Goal: Information Seeking & Learning: Learn about a topic

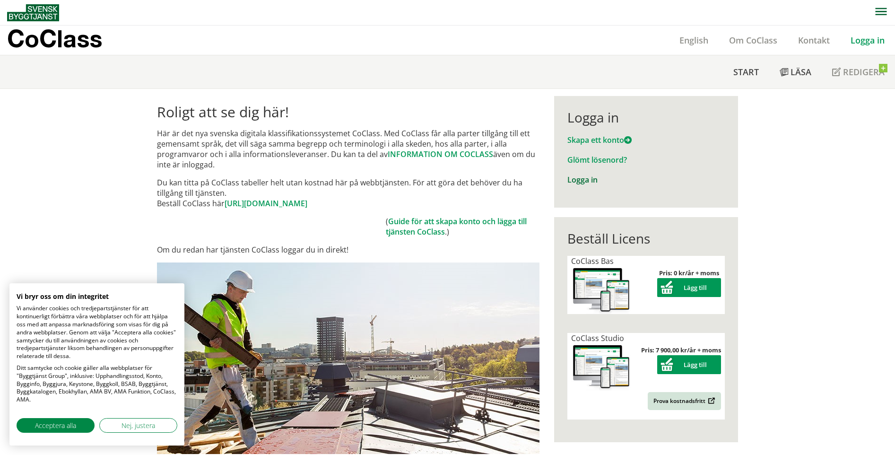
click at [579, 179] on link "Logga in" at bounding box center [583, 180] width 30 height 10
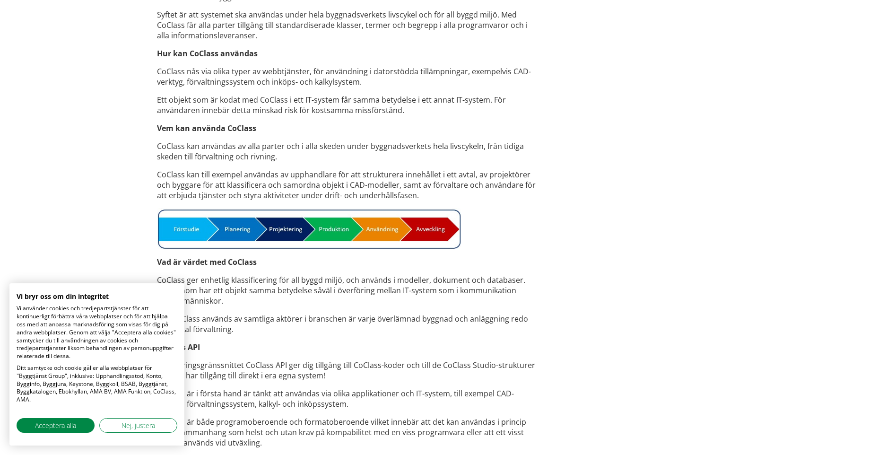
scroll to position [615, 0]
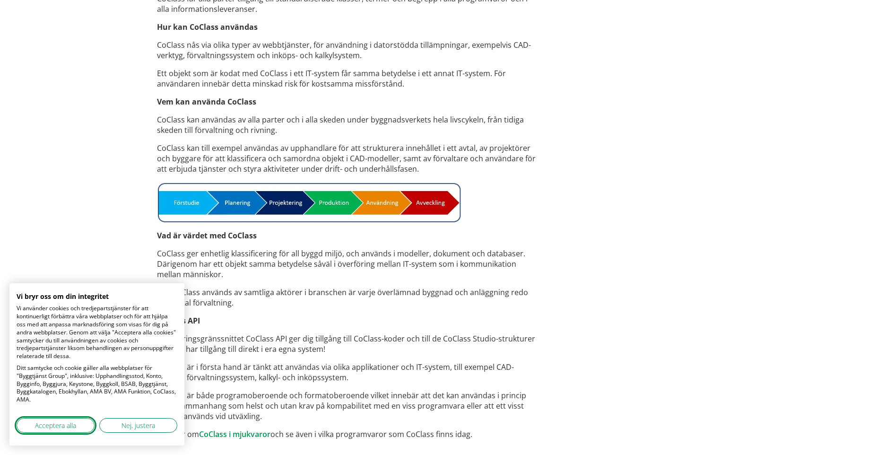
click at [80, 419] on button "Acceptera alla" at bounding box center [56, 425] width 78 height 15
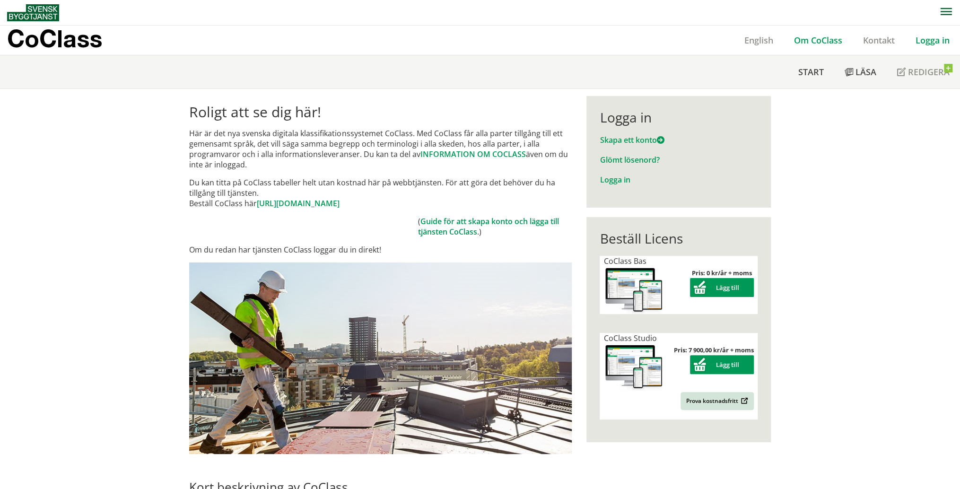
click at [802, 39] on link "Om CoClass" at bounding box center [818, 40] width 69 height 11
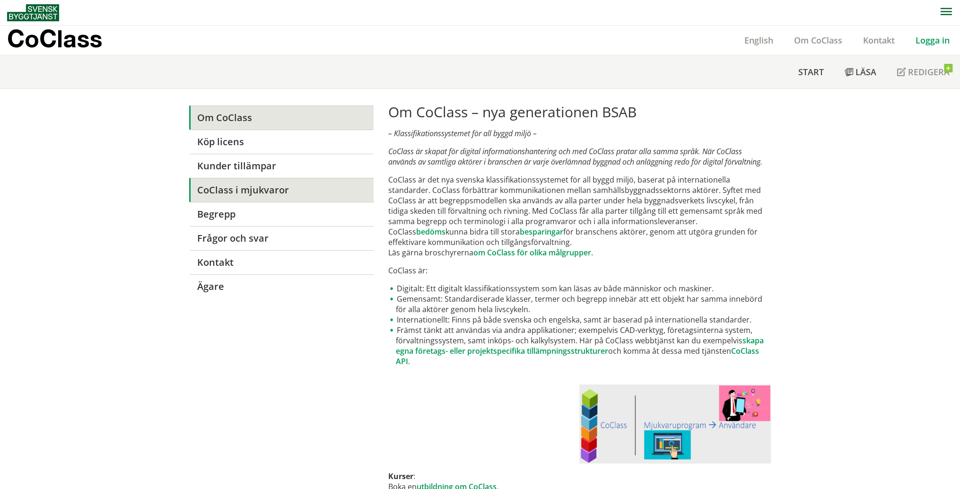
click at [244, 189] on link "CoClass i mjukvaror" at bounding box center [281, 190] width 184 height 24
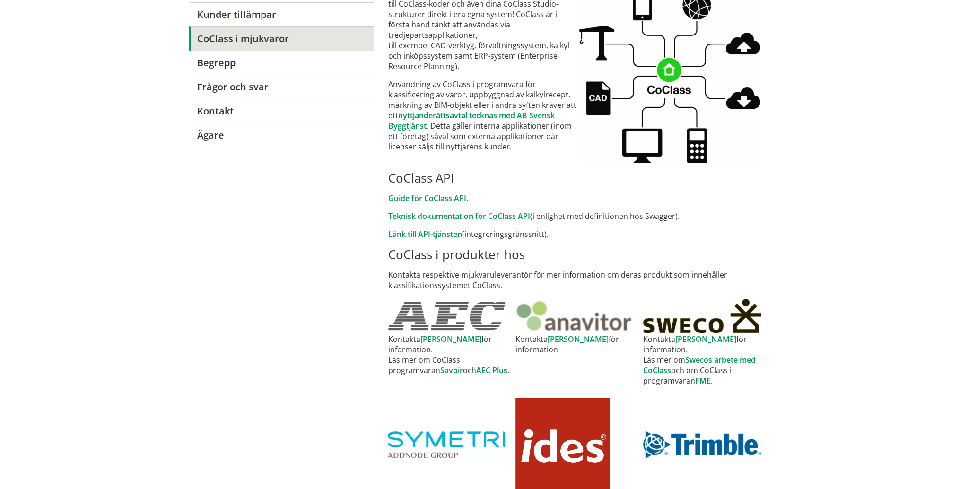
scroll to position [38, 0]
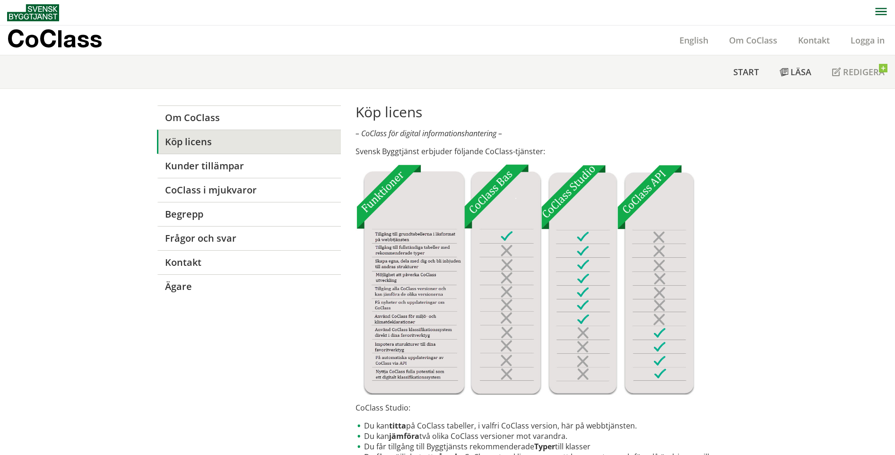
click at [422, 359] on img at bounding box center [525, 279] width 339 height 231
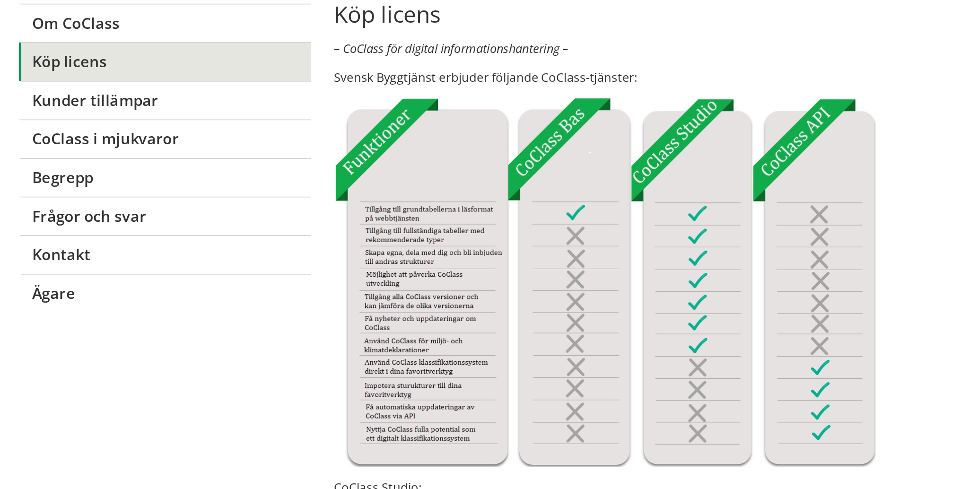
scroll to position [95, 0]
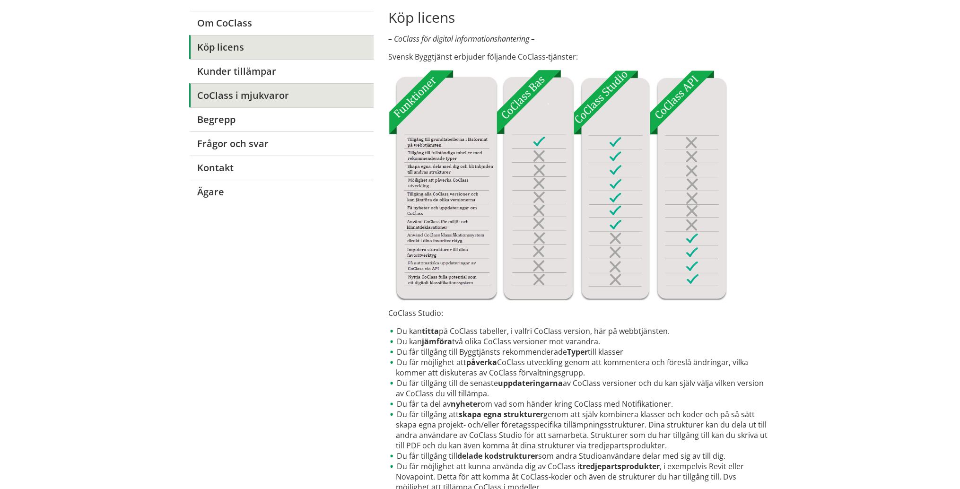
click at [219, 100] on link "CoClass i mjukvaror" at bounding box center [281, 95] width 184 height 24
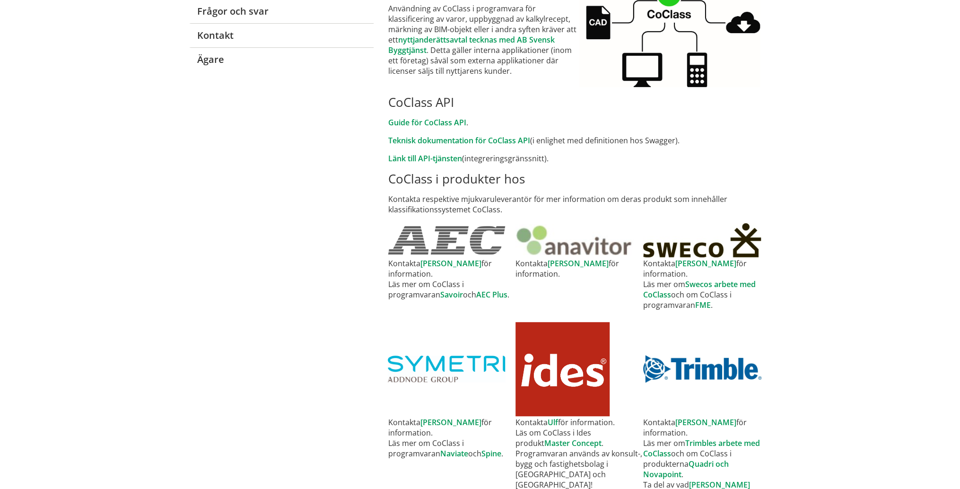
scroll to position [38, 0]
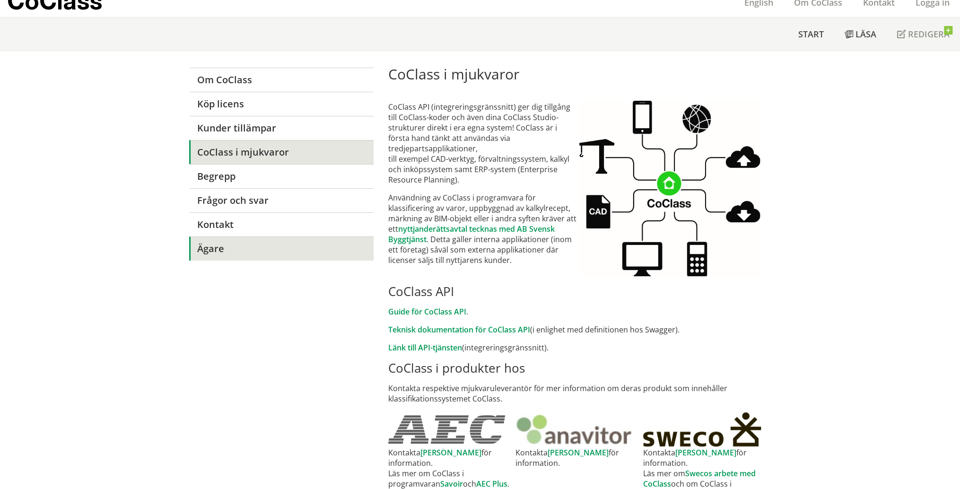
click at [230, 249] on link "Ägare" at bounding box center [281, 248] width 184 height 24
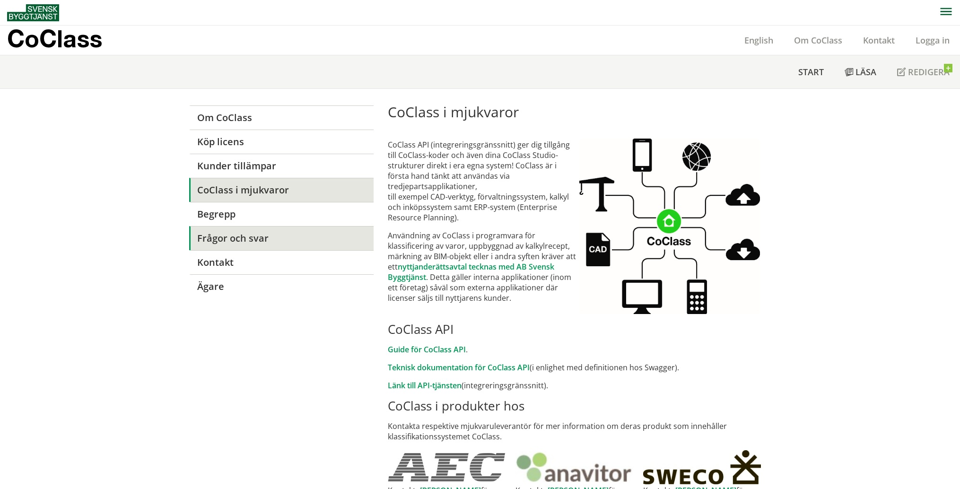
scroll to position [47, 0]
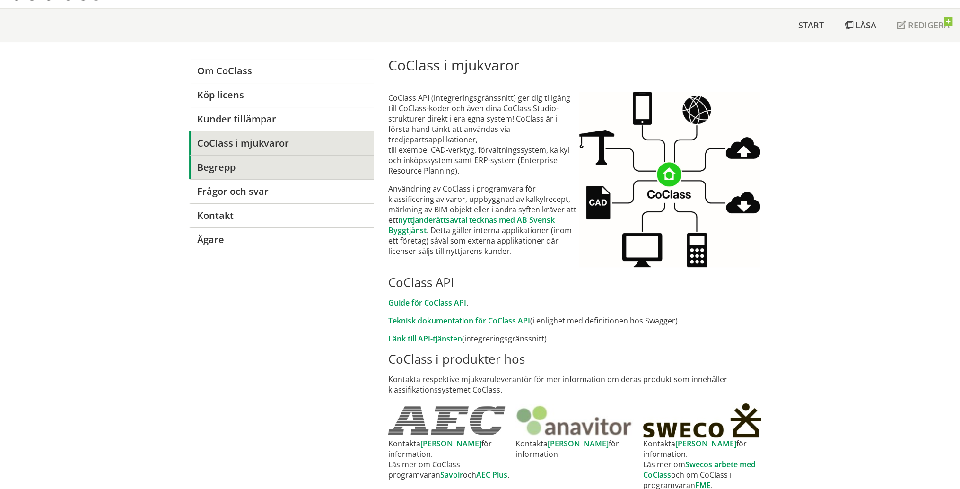
click at [212, 176] on link "Begrepp" at bounding box center [281, 167] width 184 height 24
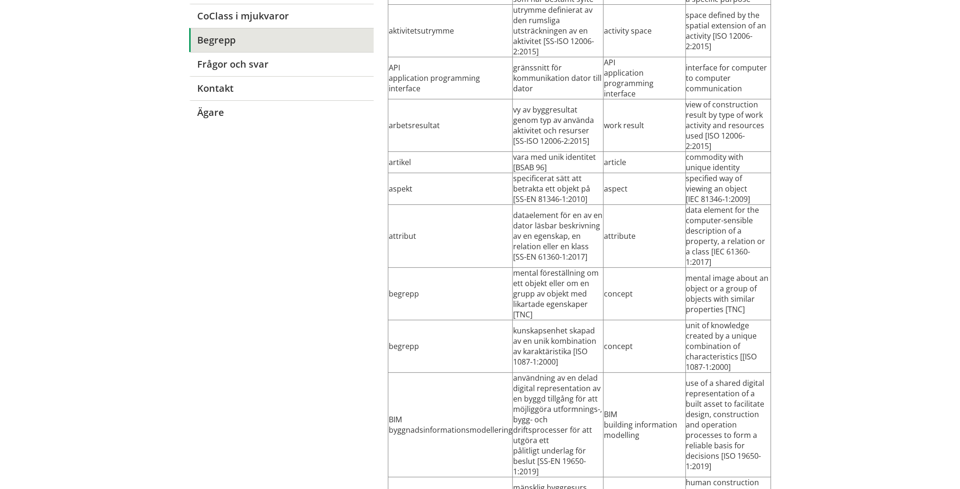
scroll to position [56, 0]
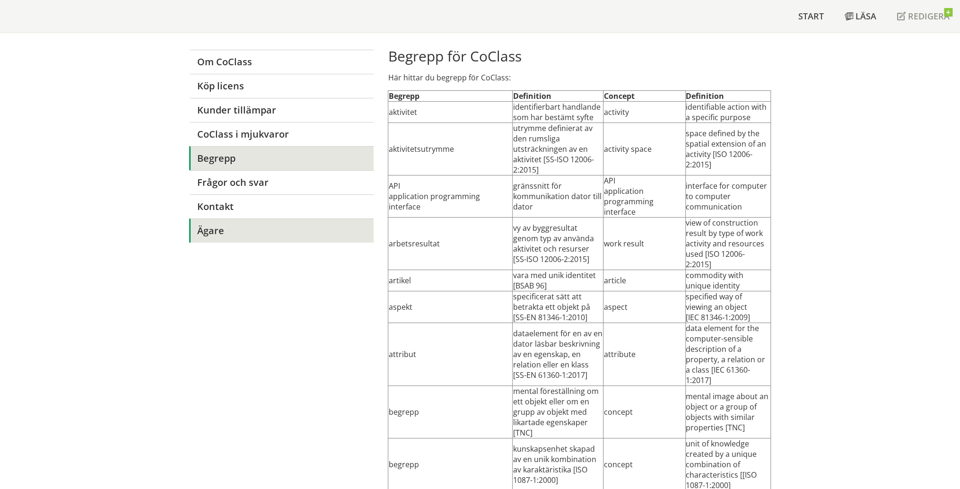
click at [200, 229] on link "Ägare" at bounding box center [281, 231] width 184 height 24
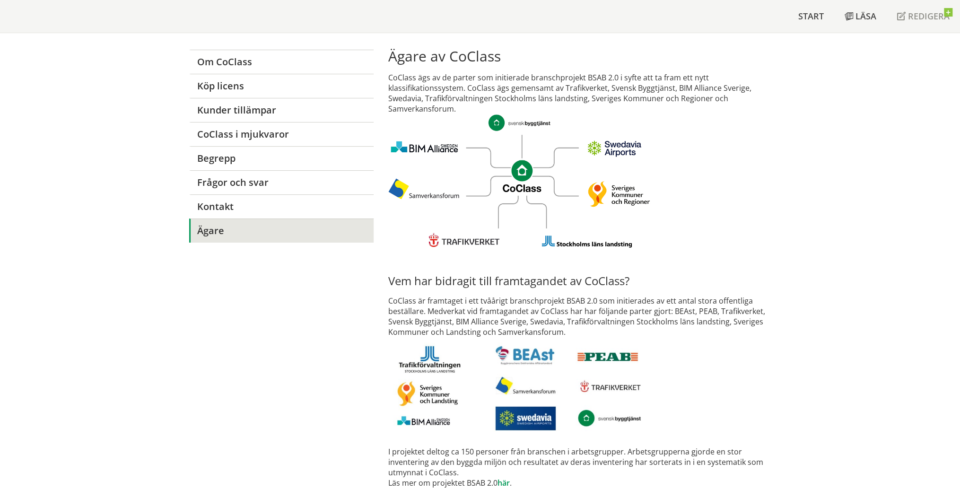
scroll to position [59, 0]
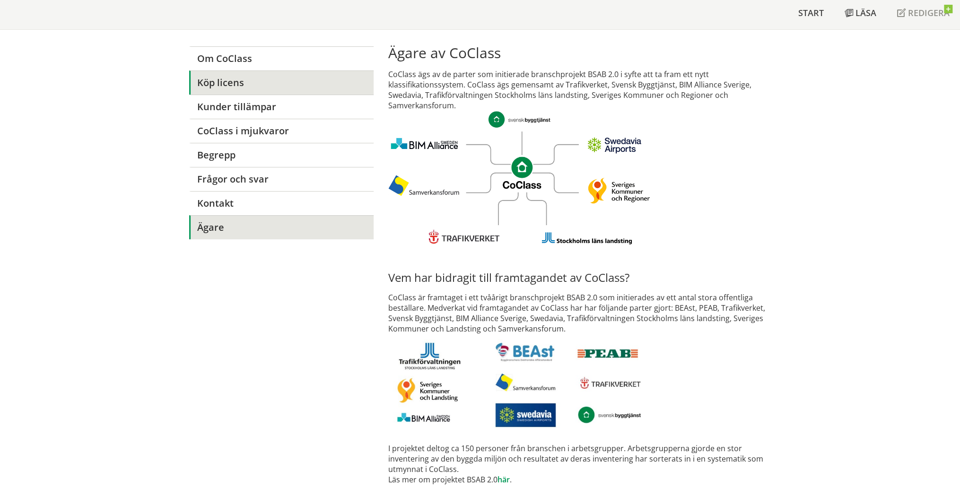
click at [256, 76] on link "Köp licens" at bounding box center [281, 82] width 184 height 24
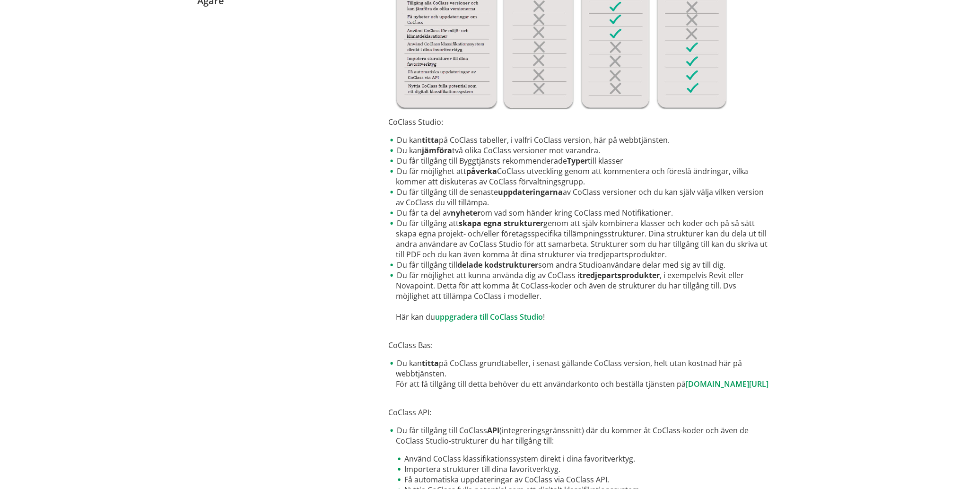
scroll to position [286, 0]
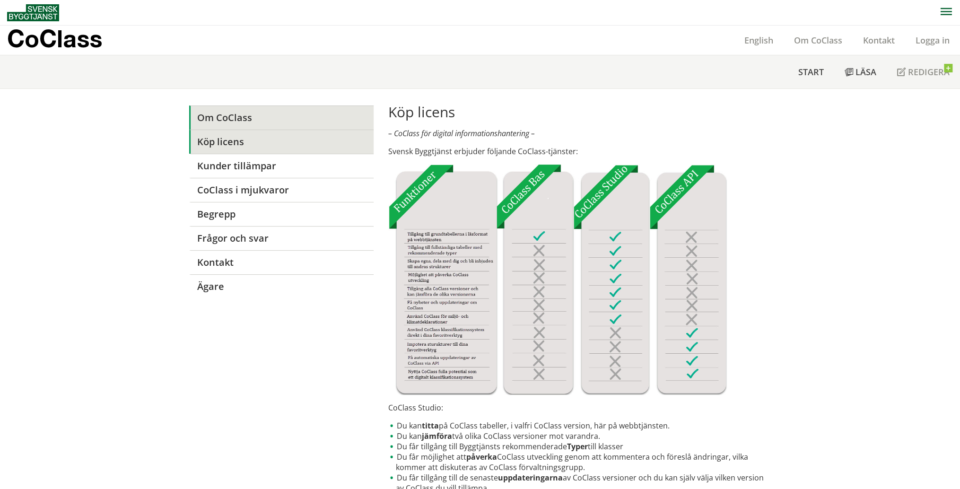
click at [236, 112] on link "Om CoClass" at bounding box center [281, 117] width 184 height 24
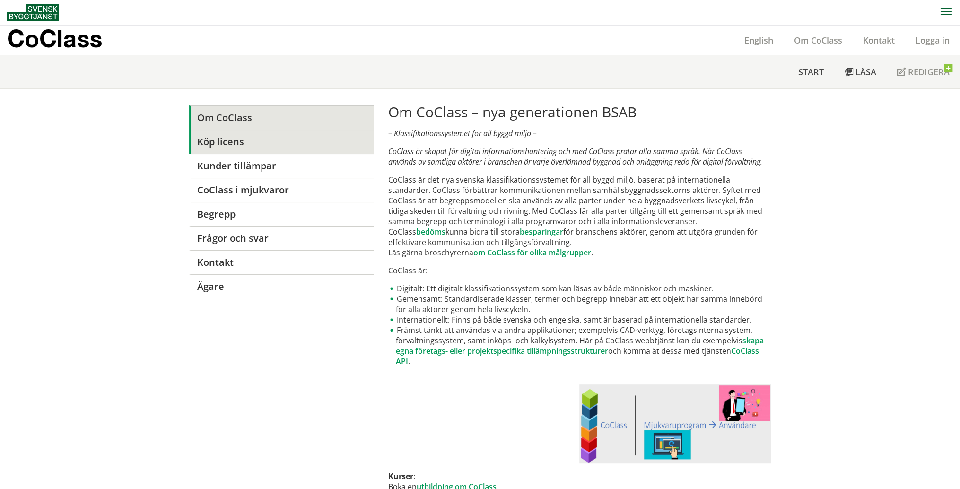
click at [247, 139] on link "Köp licens" at bounding box center [281, 142] width 184 height 24
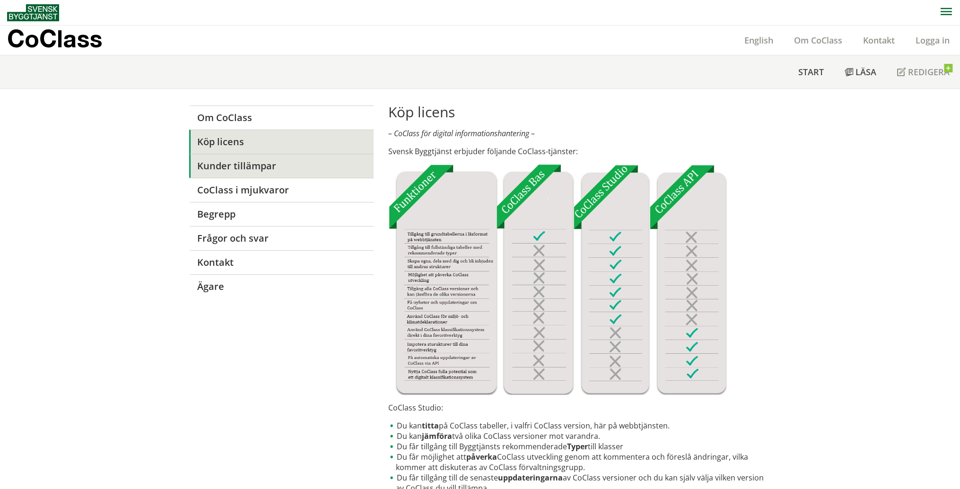
click at [231, 168] on link "Kunder tillämpar" at bounding box center [281, 166] width 184 height 24
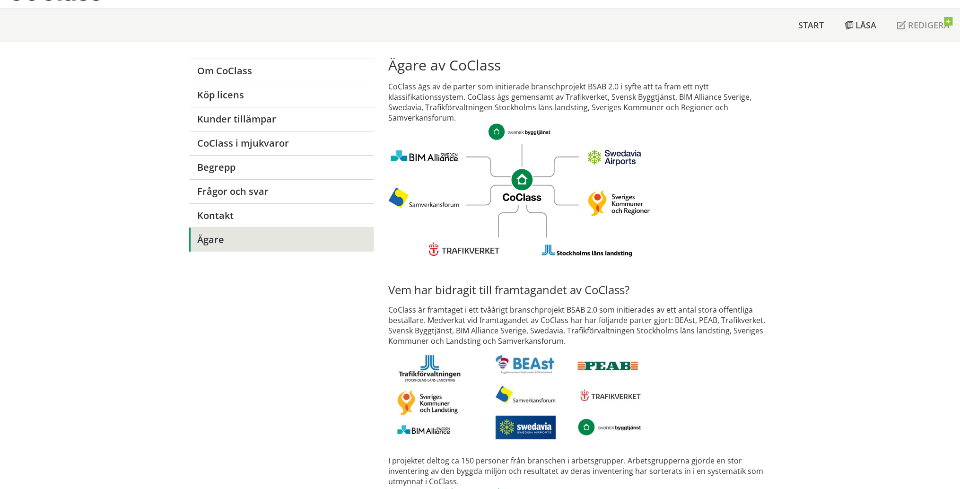
scroll to position [59, 0]
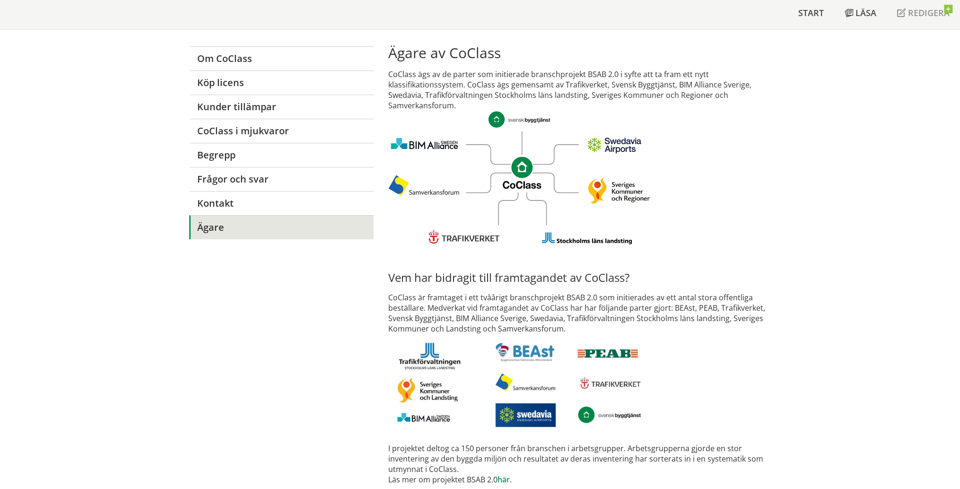
drag, startPoint x: 540, startPoint y: 328, endPoint x: 396, endPoint y: 299, distance: 146.7
click at [396, 299] on section "Ägare av CoClass CoClass ägs av de parter som initierade branschprojekt BSAB 2.…" at bounding box center [579, 261] width 397 height 448
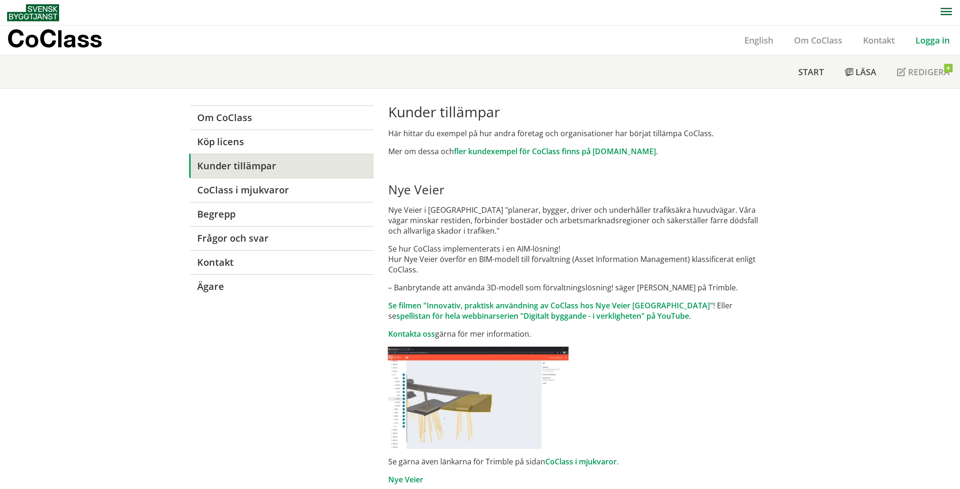
click at [919, 40] on link "Logga in" at bounding box center [932, 40] width 55 height 11
